Goal: Use online tool/utility: Utilize a website feature to perform a specific function

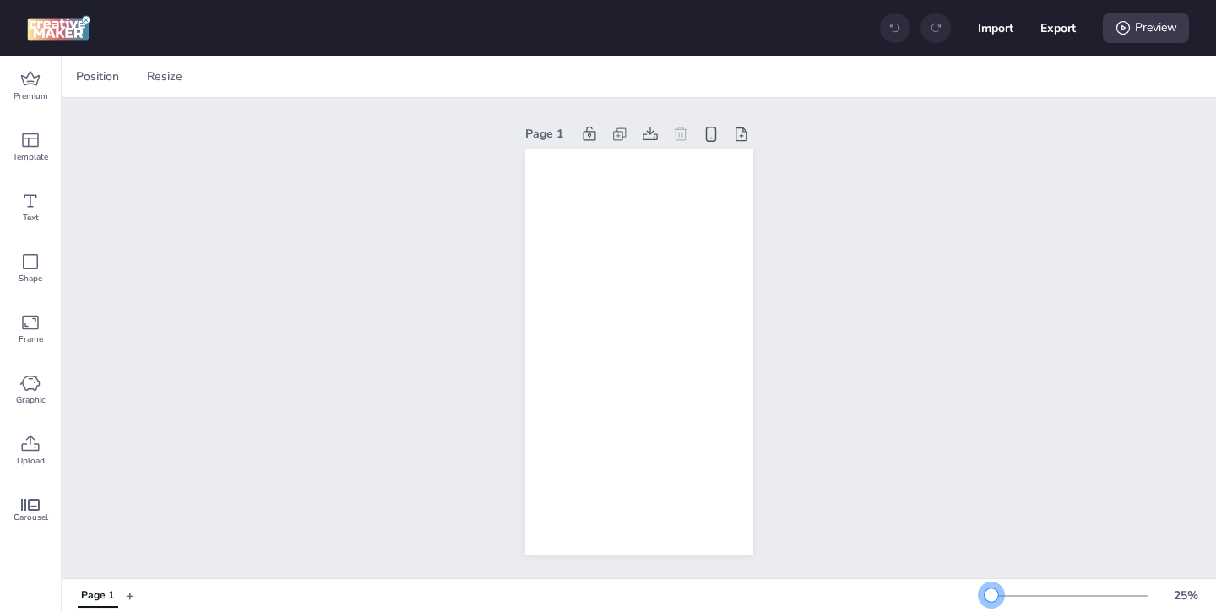
drag, startPoint x: 1014, startPoint y: 593, endPoint x: 992, endPoint y: 595, distance: 22.0
click at [991, 595] on div at bounding box center [992, 596] width 14 height 14
click at [23, 90] on span "Premium" at bounding box center [31, 97] width 35 height 14
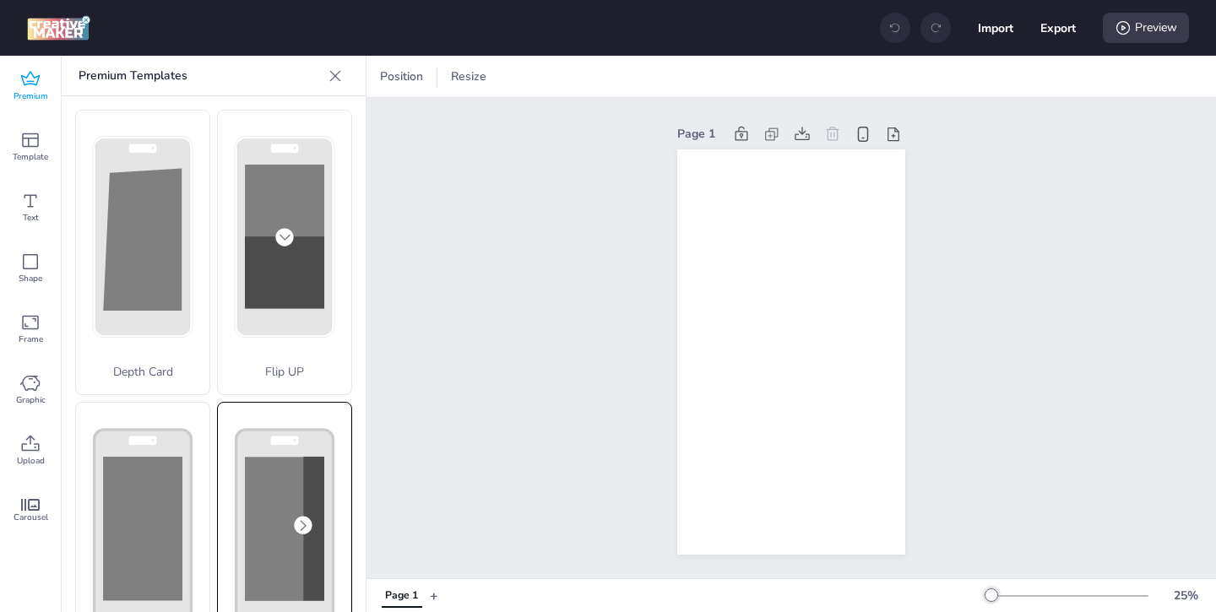
click at [280, 471] on rect at bounding box center [284, 529] width 79 height 144
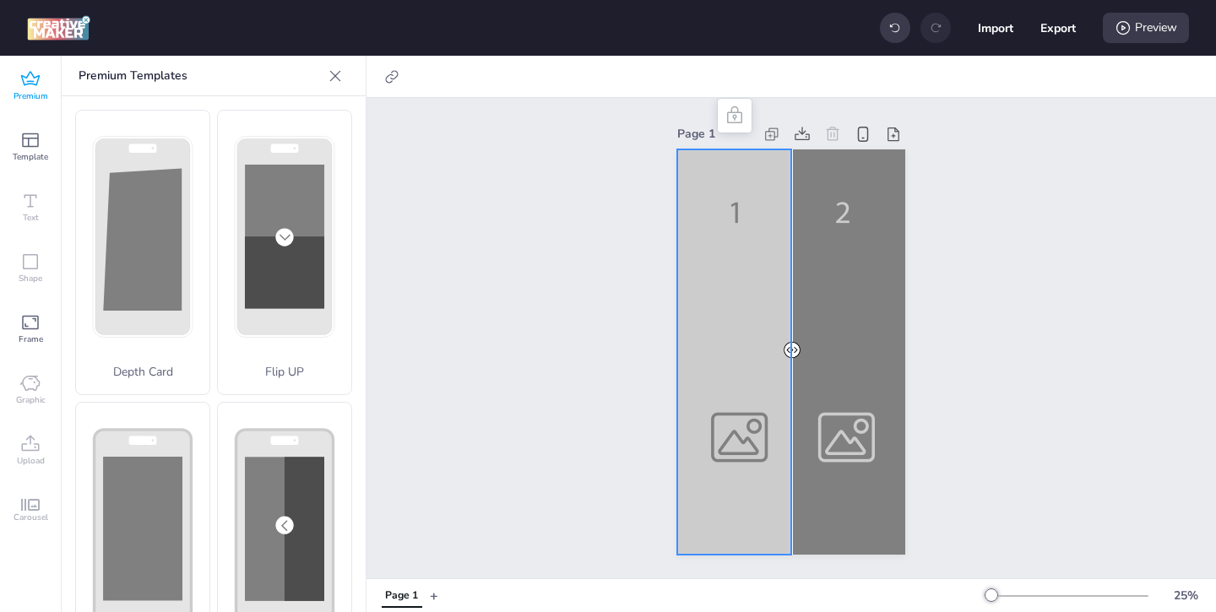
click at [723, 450] on div at bounding box center [791, 351] width 228 height 405
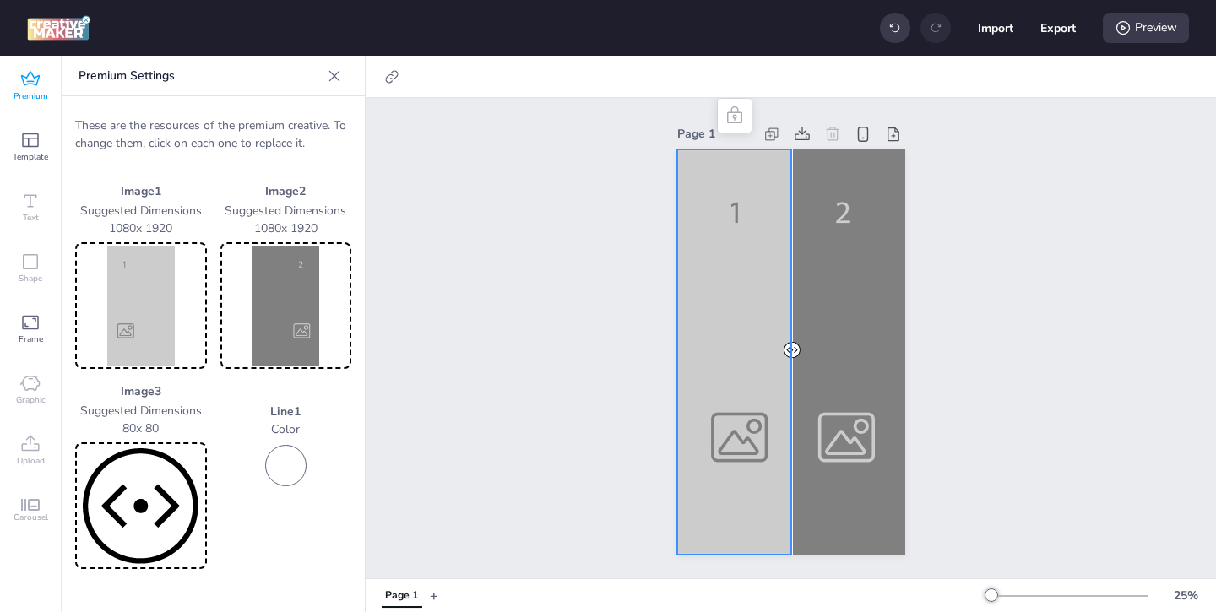
click at [156, 321] on img at bounding box center [141, 306] width 125 height 120
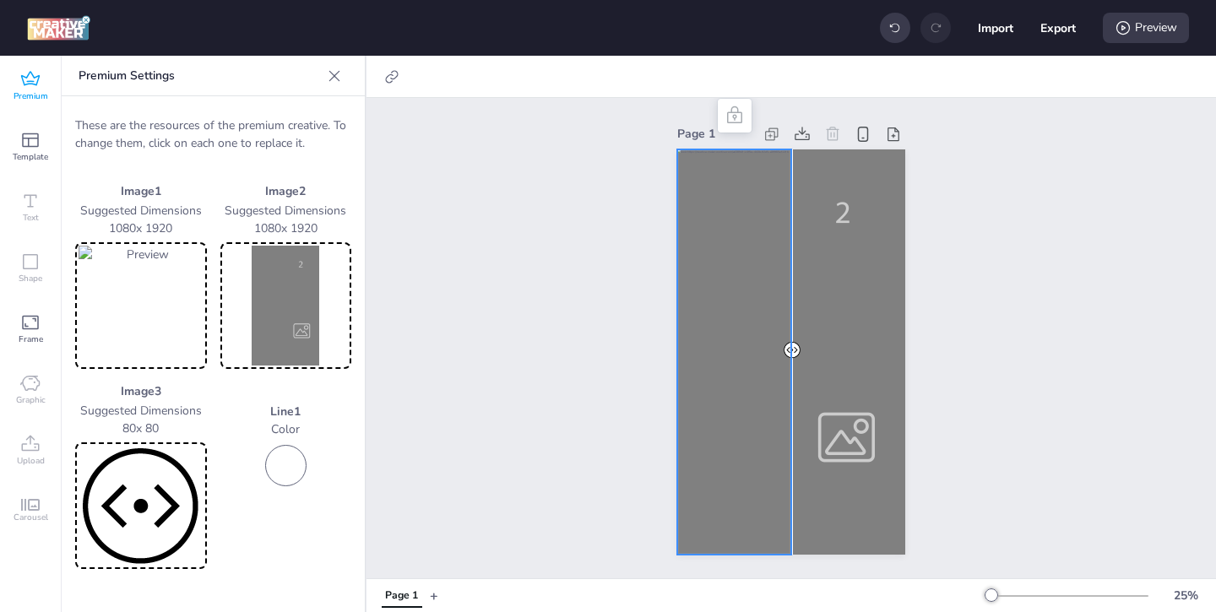
click at [312, 342] on img at bounding box center [286, 306] width 125 height 120
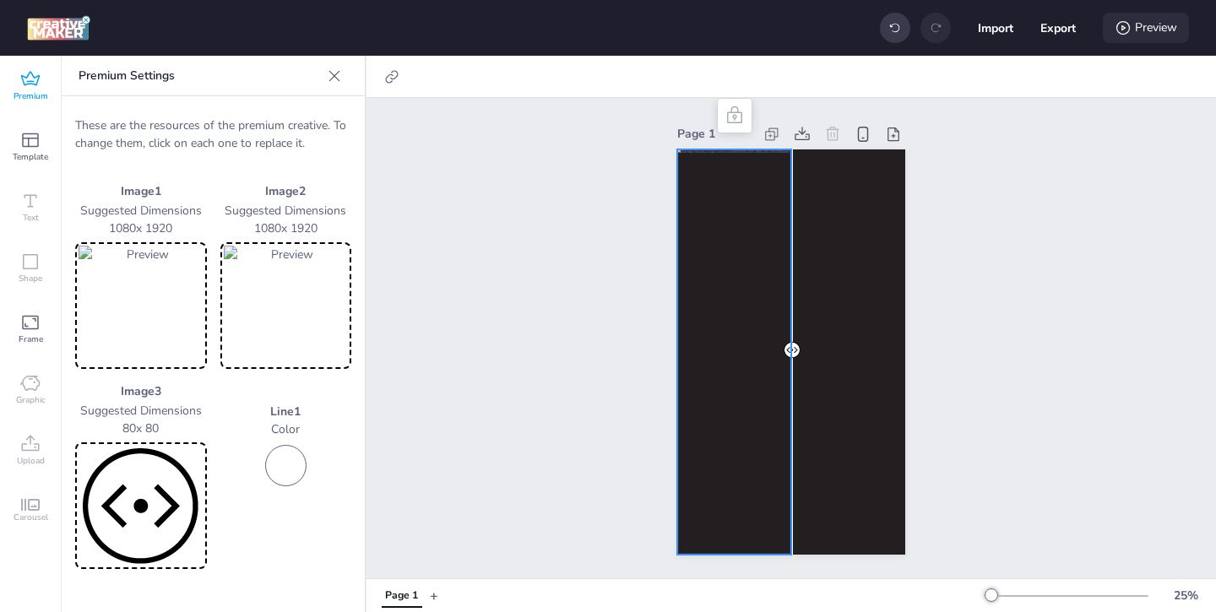
click at [1115, 26] on icon at bounding box center [1123, 27] width 17 height 17
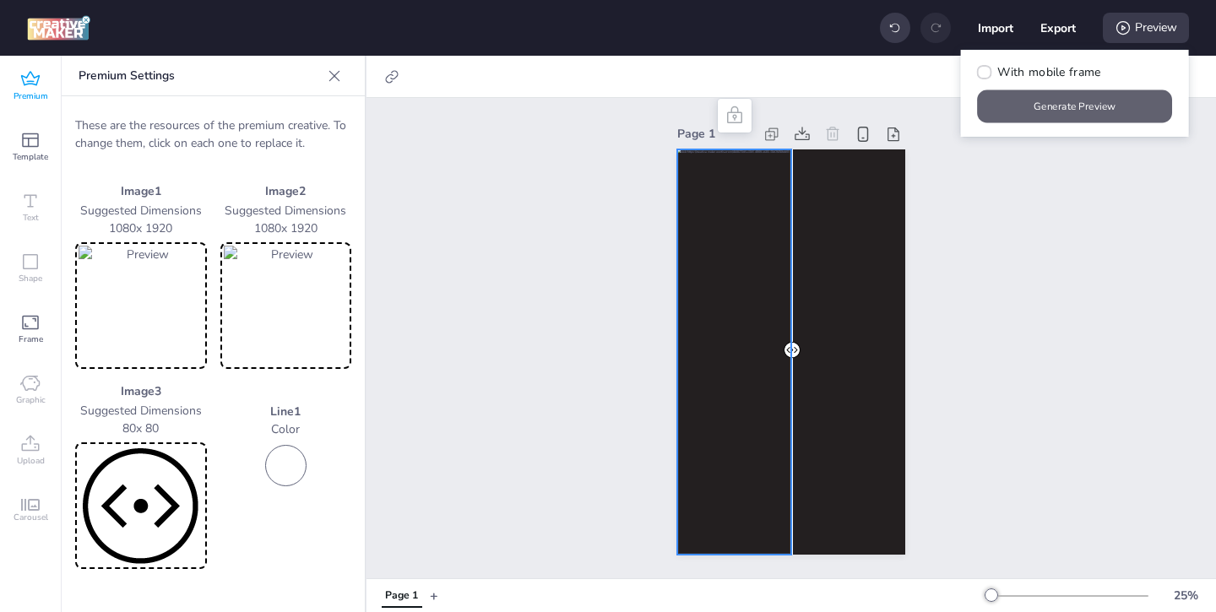
click at [1054, 99] on button "Generate Preview" at bounding box center [1075, 106] width 195 height 33
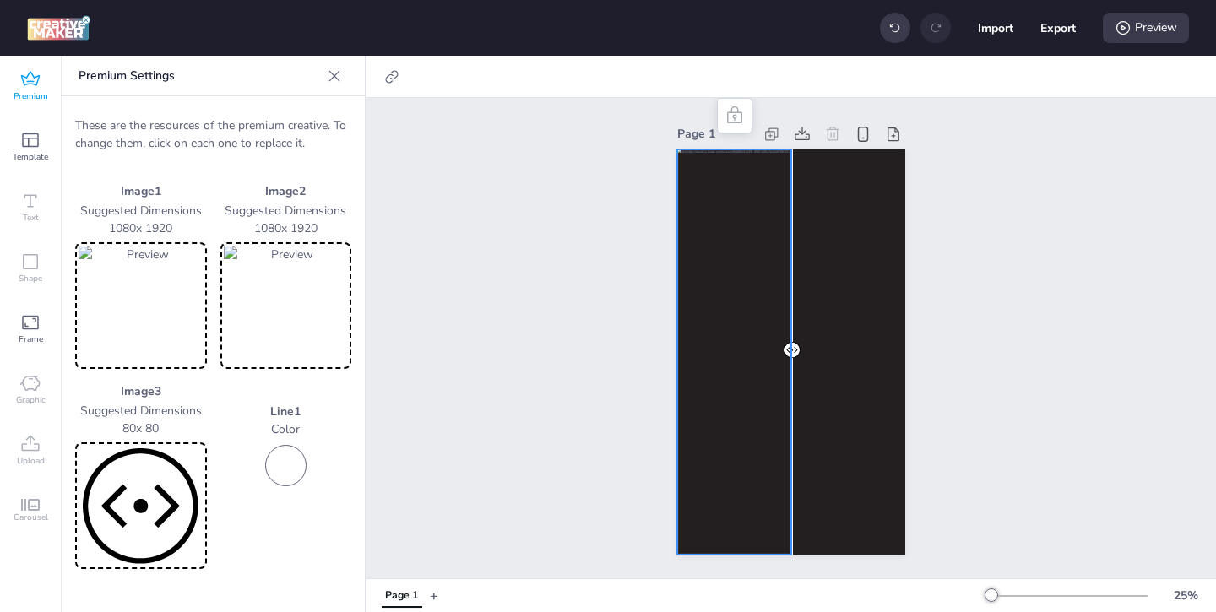
click at [22, 85] on icon at bounding box center [30, 79] width 20 height 20
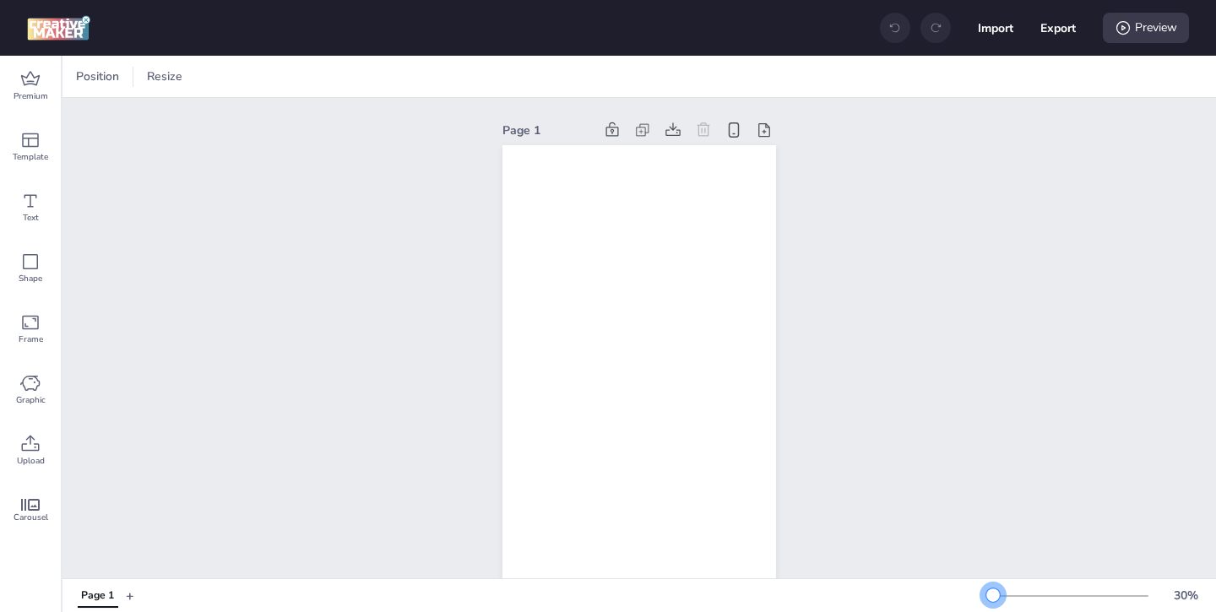
drag, startPoint x: 1012, startPoint y: 591, endPoint x: 991, endPoint y: 594, distance: 21.3
click at [991, 594] on div at bounding box center [993, 596] width 14 height 14
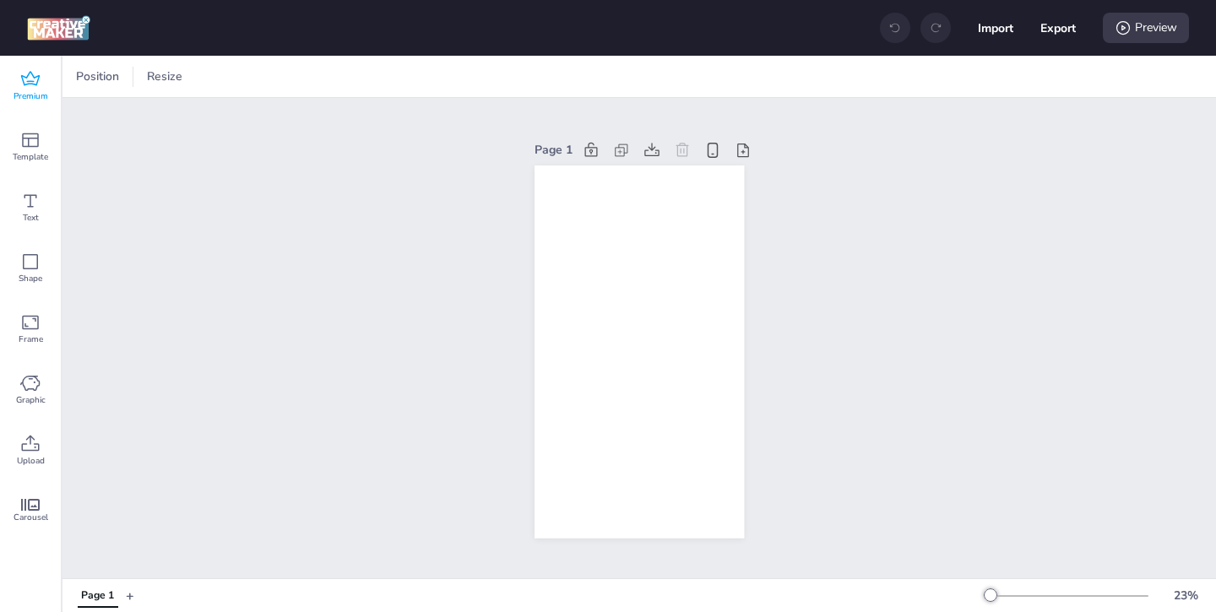
click at [25, 89] on icon at bounding box center [30, 79] width 20 height 20
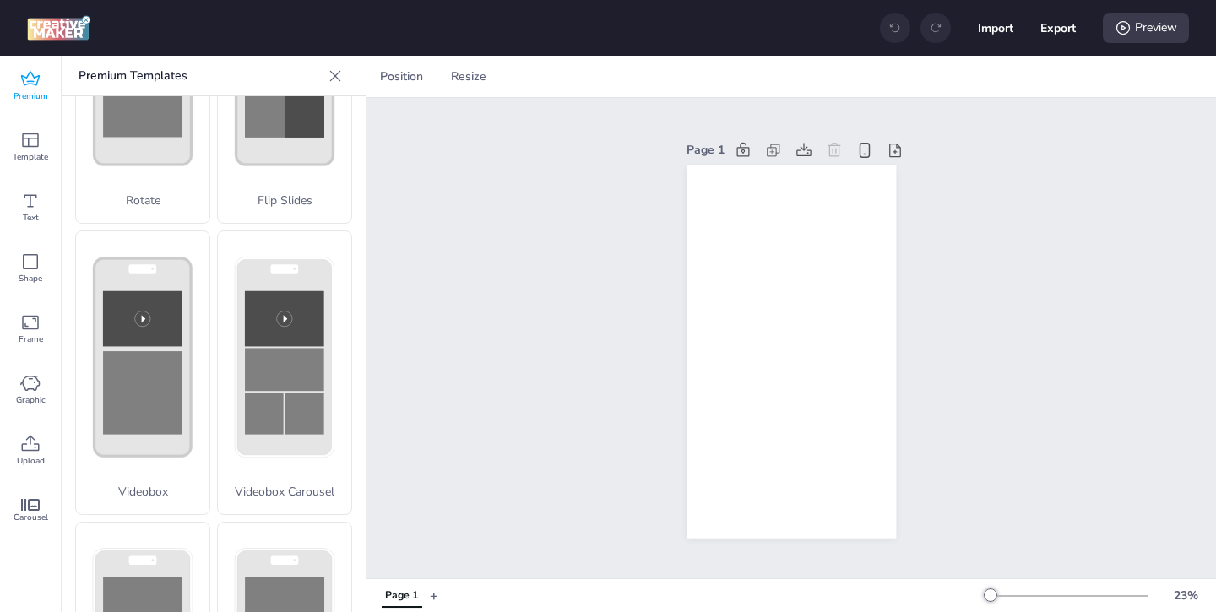
scroll to position [552, 0]
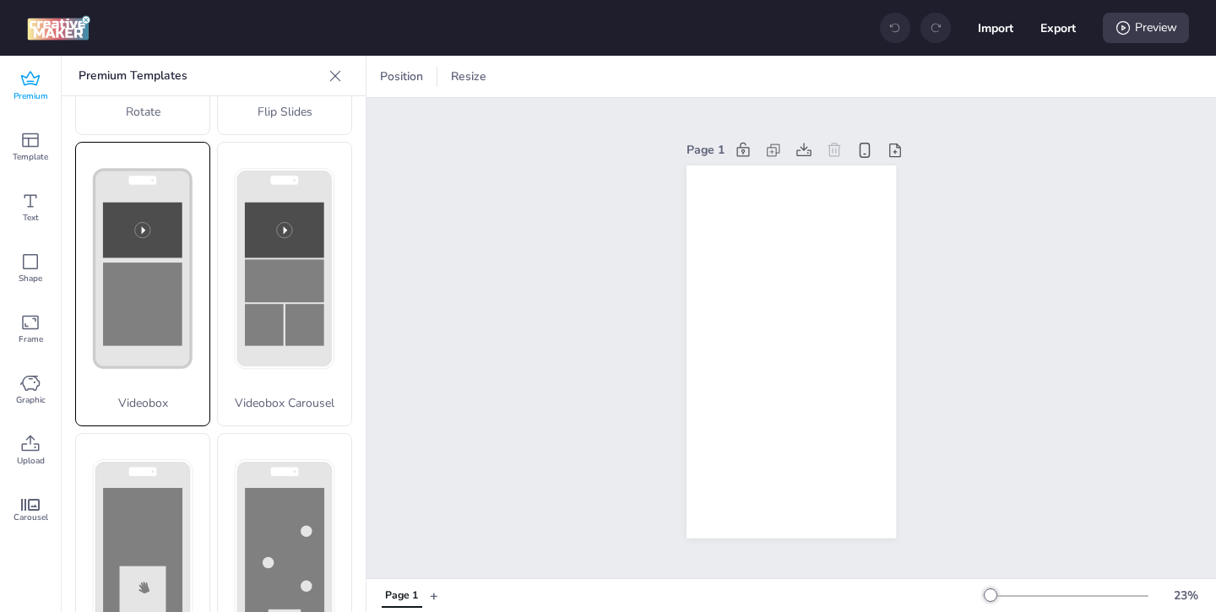
click at [176, 372] on icon at bounding box center [142, 269] width 133 height 253
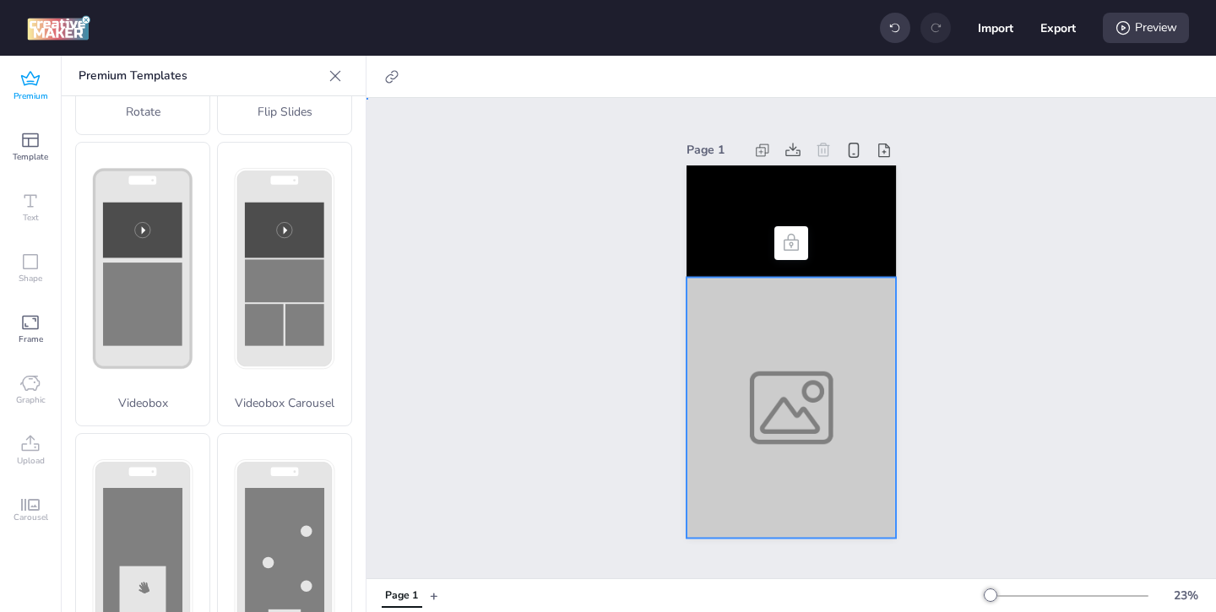
click at [769, 422] on div at bounding box center [791, 407] width 209 height 261
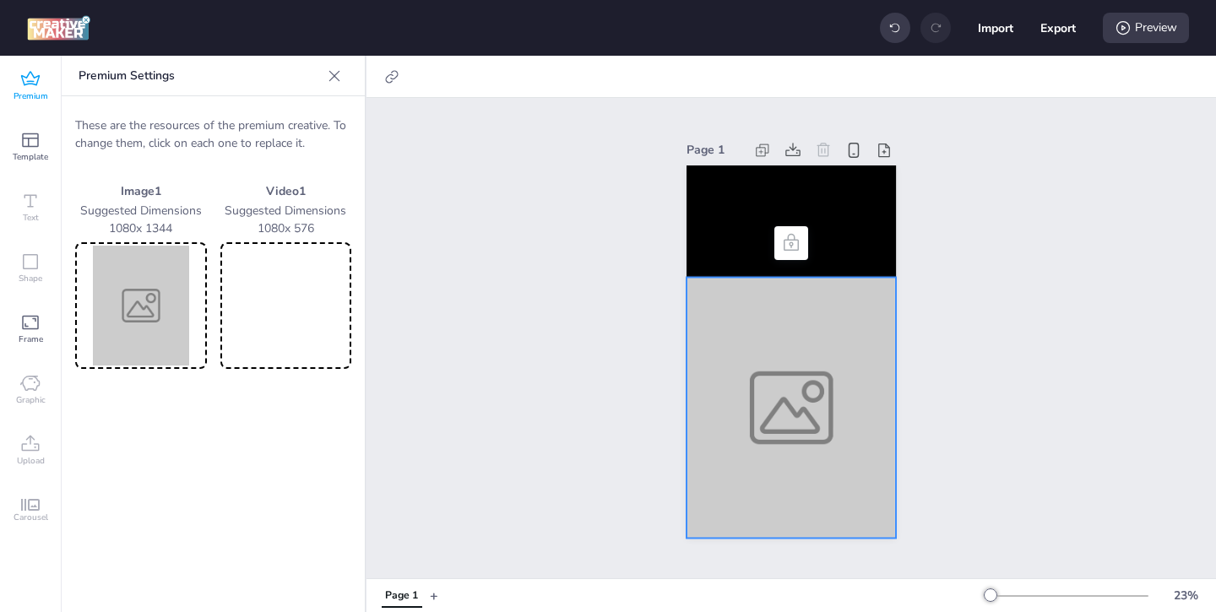
click at [141, 333] on img at bounding box center [141, 306] width 125 height 120
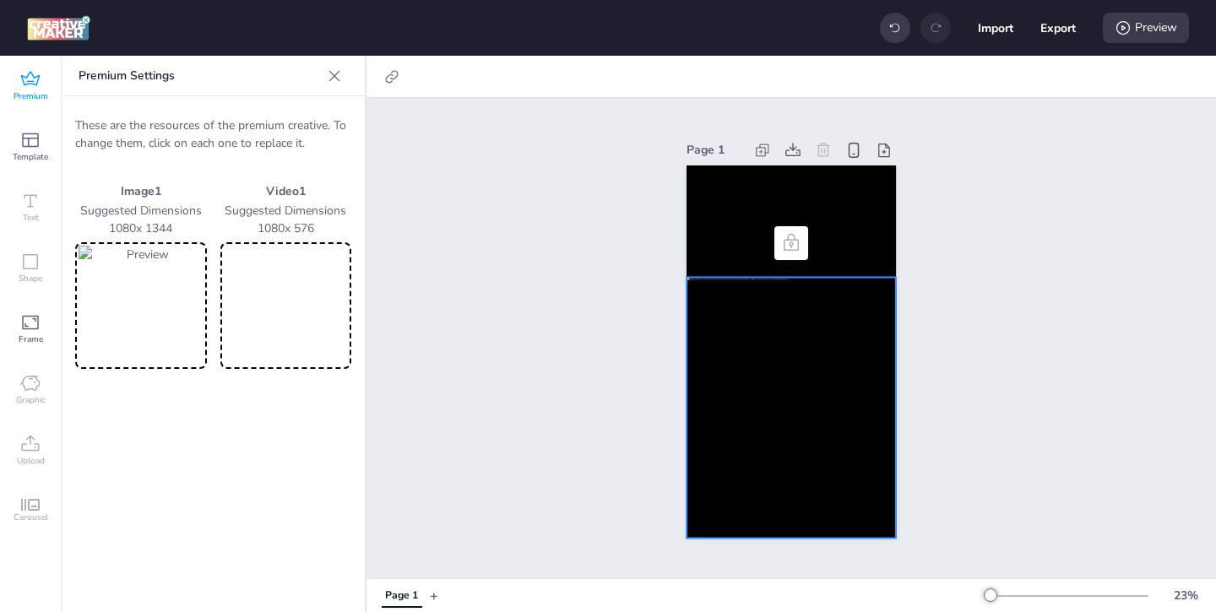
click at [323, 306] on video at bounding box center [286, 306] width 125 height 120
click at [755, 223] on video at bounding box center [791, 221] width 209 height 111
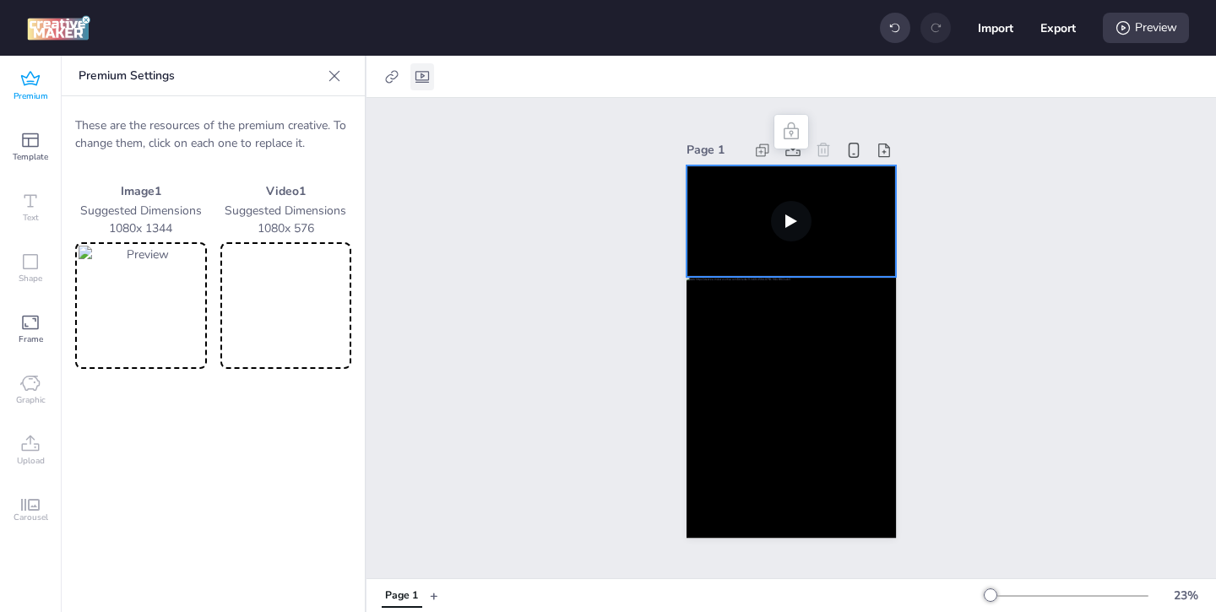
click at [416, 77] on icon at bounding box center [422, 76] width 17 height 17
select select "contain"
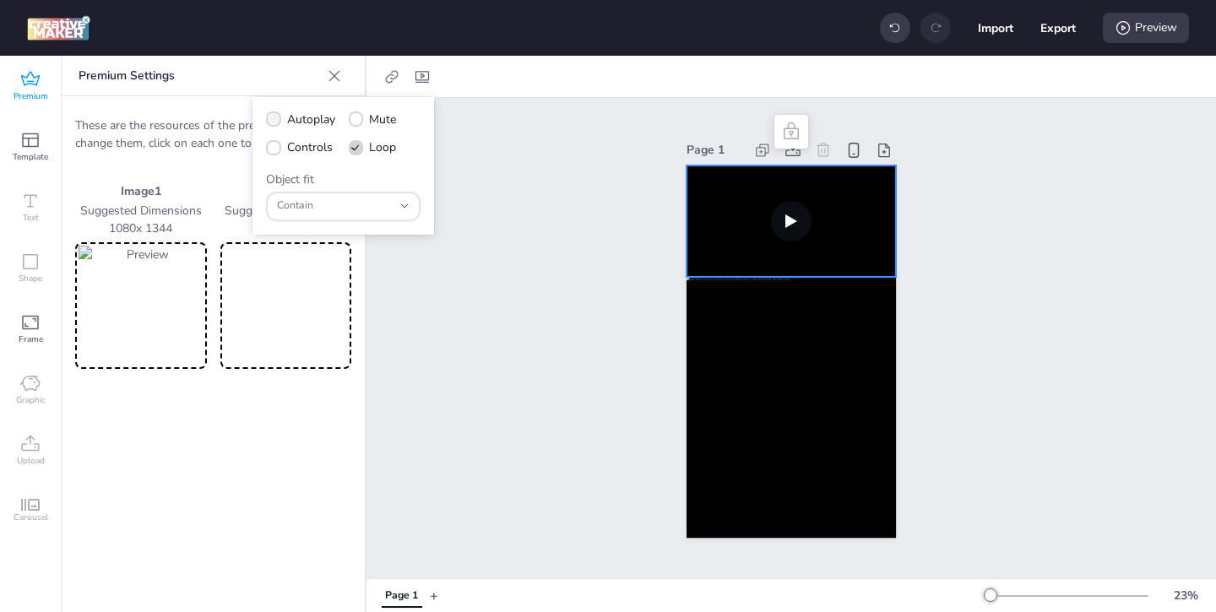
click at [277, 122] on icon at bounding box center [274, 119] width 12 height 9
click at [276, 122] on input "Autoplay" at bounding box center [270, 126] width 11 height 11
checkbox input "true"
click at [274, 155] on label "Controls" at bounding box center [299, 148] width 79 height 30
click at [274, 155] on input "Controls" at bounding box center [270, 154] width 11 height 11
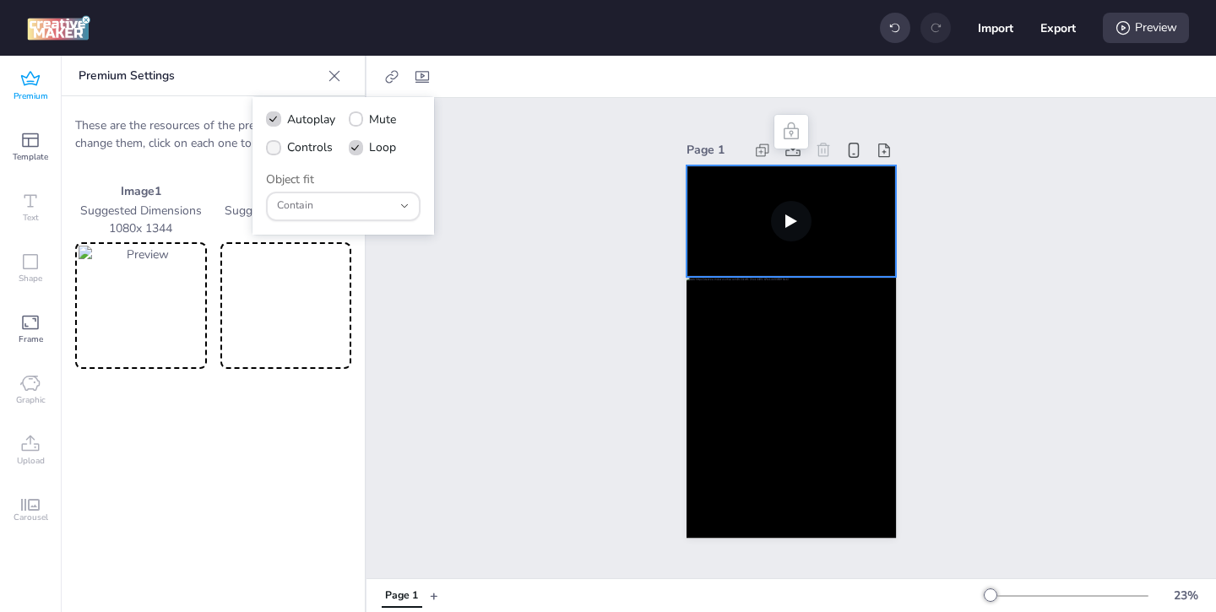
checkbox input "true"
click at [1127, 28] on icon at bounding box center [1123, 27] width 17 height 17
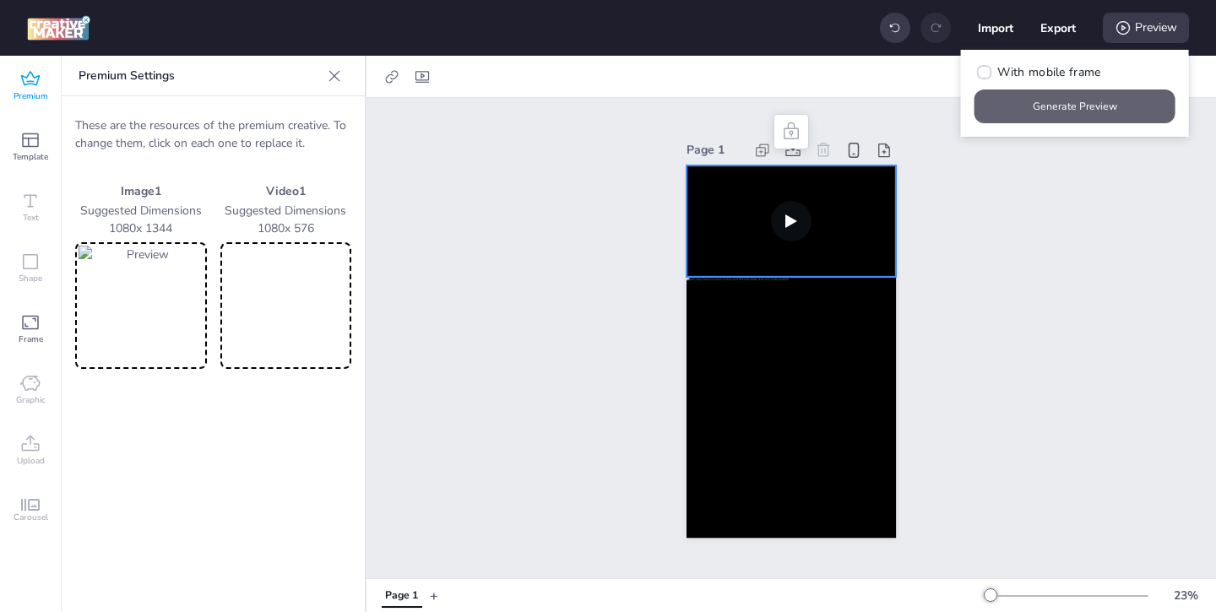
click at [1026, 106] on button "Generate Preview" at bounding box center [1075, 107] width 201 height 34
click at [734, 212] on video at bounding box center [791, 221] width 209 height 111
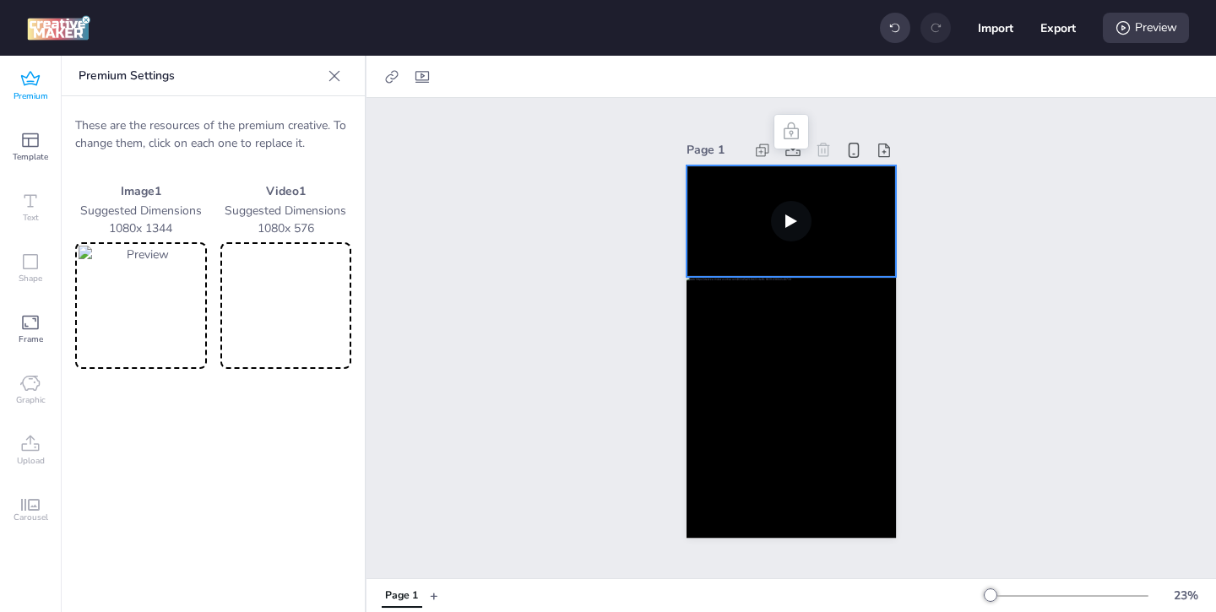
click at [296, 335] on video at bounding box center [286, 306] width 125 height 120
click at [291, 316] on video at bounding box center [286, 306] width 125 height 120
click at [423, 79] on icon at bounding box center [422, 77] width 14 height 12
select select "contain"
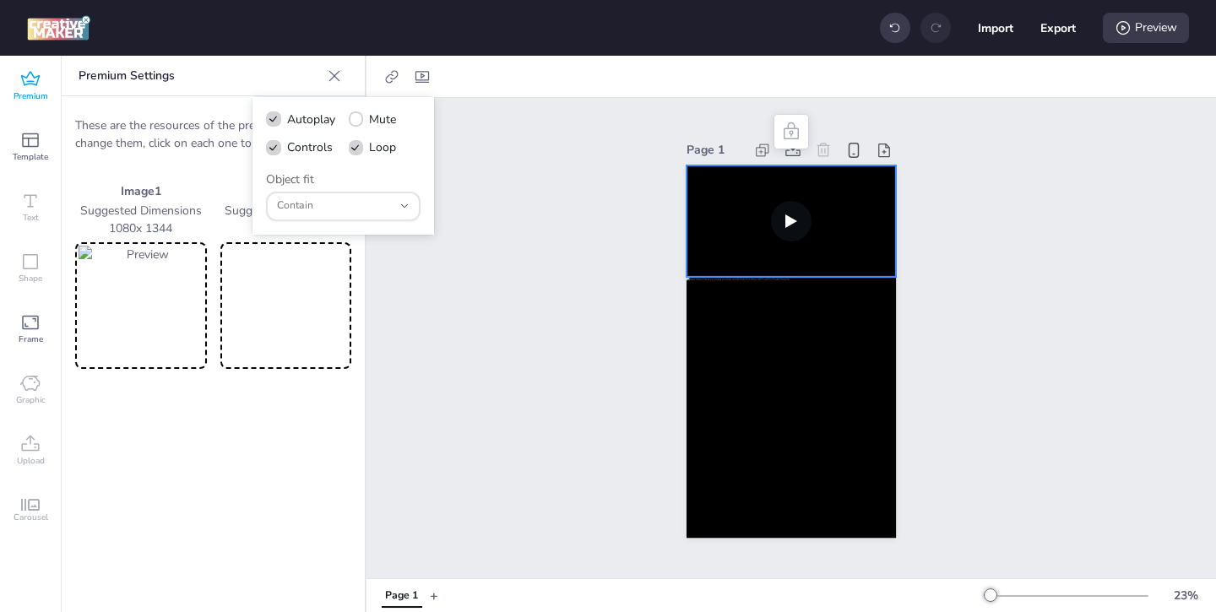
click at [584, 356] on div "Page 1" at bounding box center [792, 338] width 850 height 481
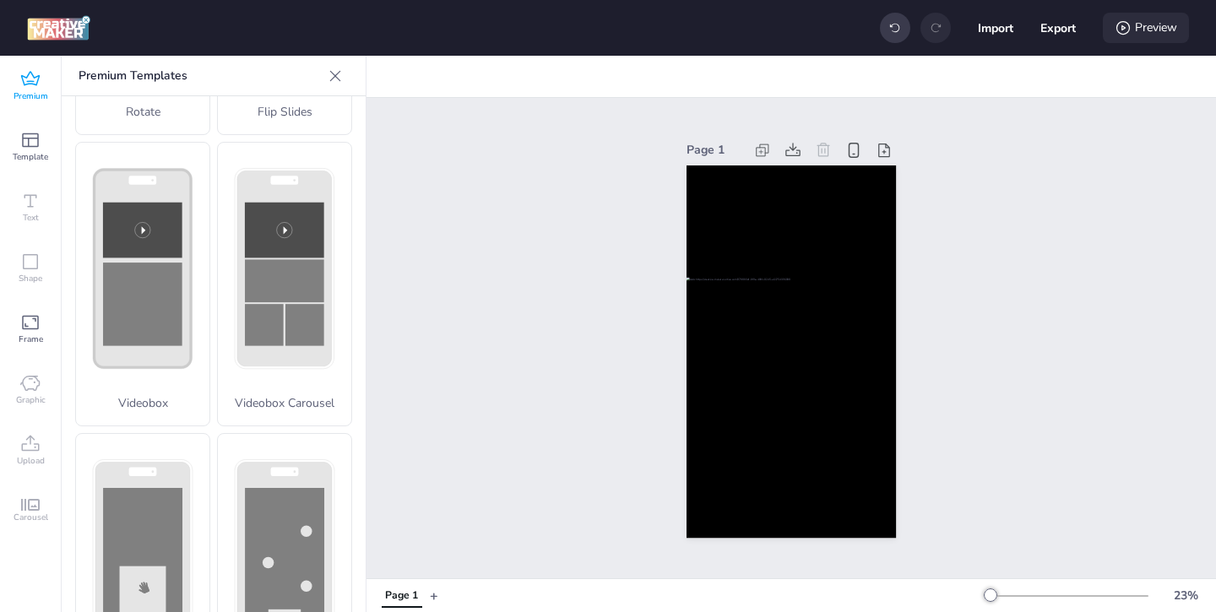
click at [1168, 35] on div "Preview" at bounding box center [1146, 28] width 86 height 30
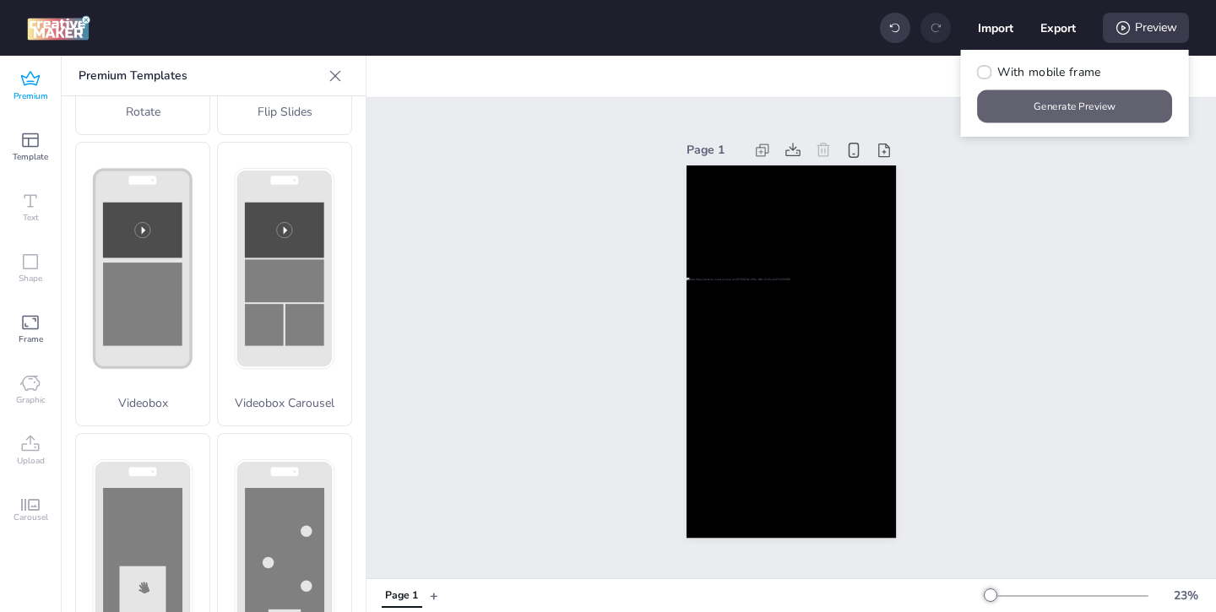
click at [1071, 109] on button "Generate Preview" at bounding box center [1075, 106] width 195 height 33
